Goal: Task Accomplishment & Management: Manage account settings

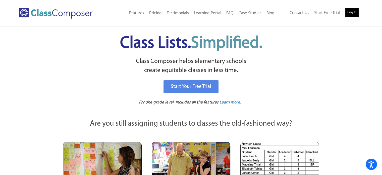
click at [353, 12] on link "Log In" at bounding box center [352, 13] width 14 height 10
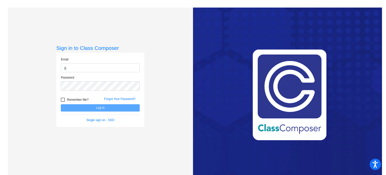
type input "[EMAIL_ADDRESS][DOMAIN_NAME]"
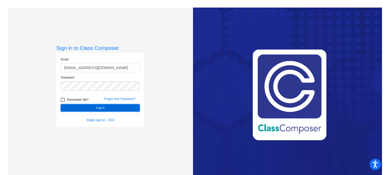
click at [84, 105] on button "Log In" at bounding box center [100, 107] width 79 height 7
click at [81, 109] on button "Log In" at bounding box center [100, 107] width 79 height 7
click at [92, 107] on button "Log In" at bounding box center [100, 107] width 79 height 7
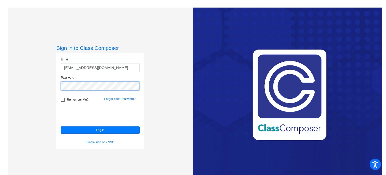
click at [44, 87] on div "Sign in to Class Composer Email gcrowe@sd27j.net Password Remember Me? Forgot Y…" at bounding box center [100, 95] width 185 height 175
click at [61, 126] on button "Log In" at bounding box center [100, 129] width 79 height 7
